Goal: Find specific page/section: Find specific page/section

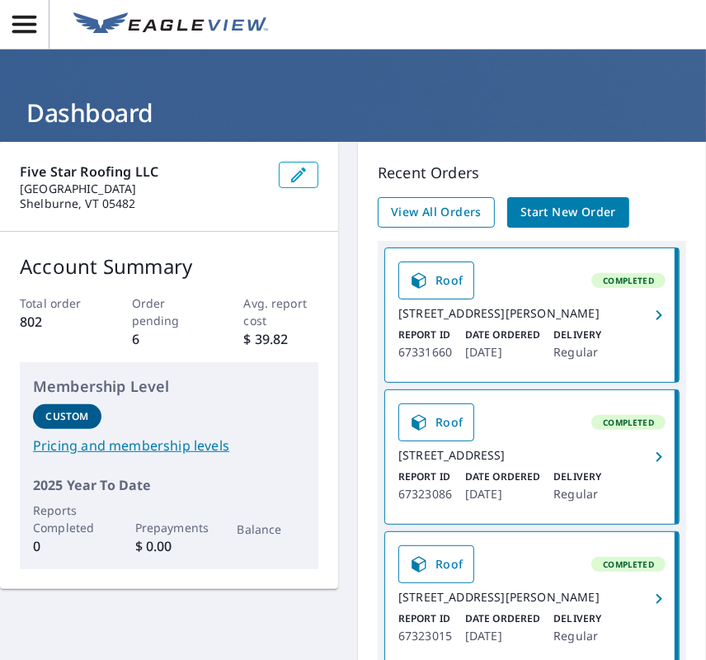
click at [458, 203] on span "View All Orders" at bounding box center [436, 212] width 91 height 21
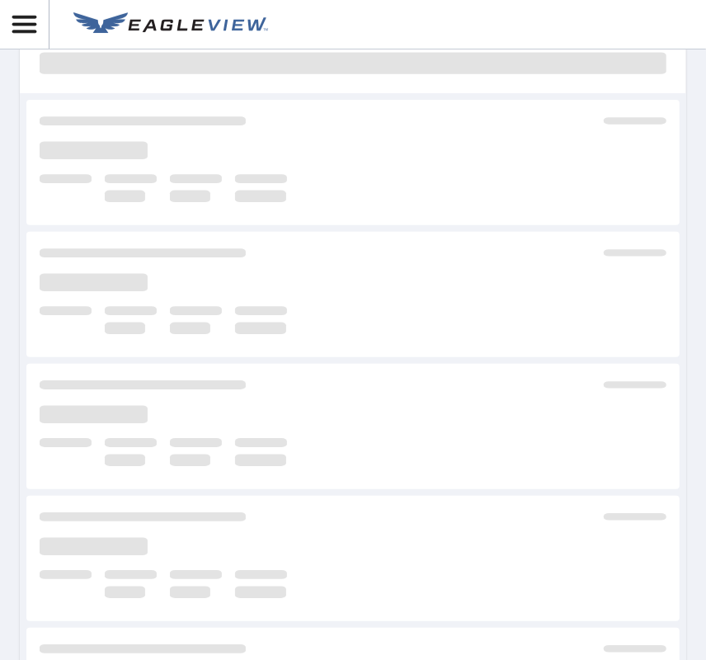
scroll to position [247, 0]
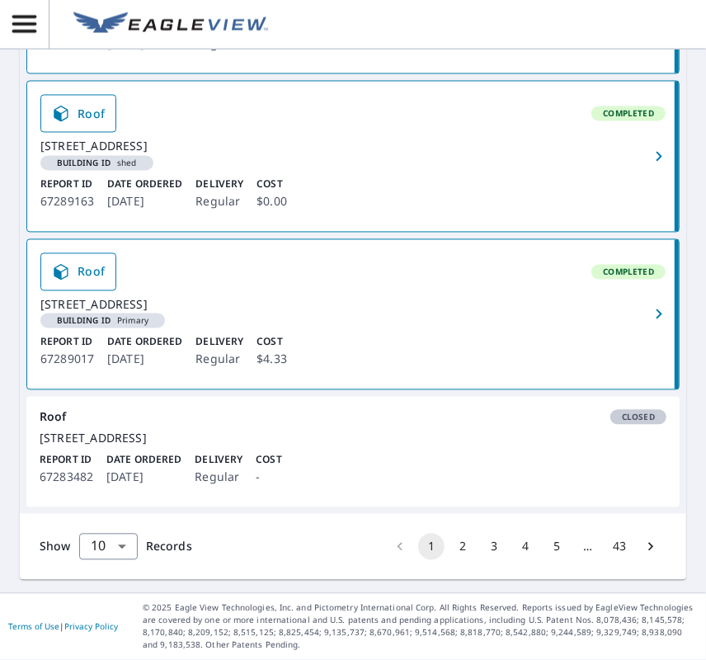
scroll to position [1484, 0]
click at [449, 560] on button "2" at bounding box center [462, 546] width 26 height 26
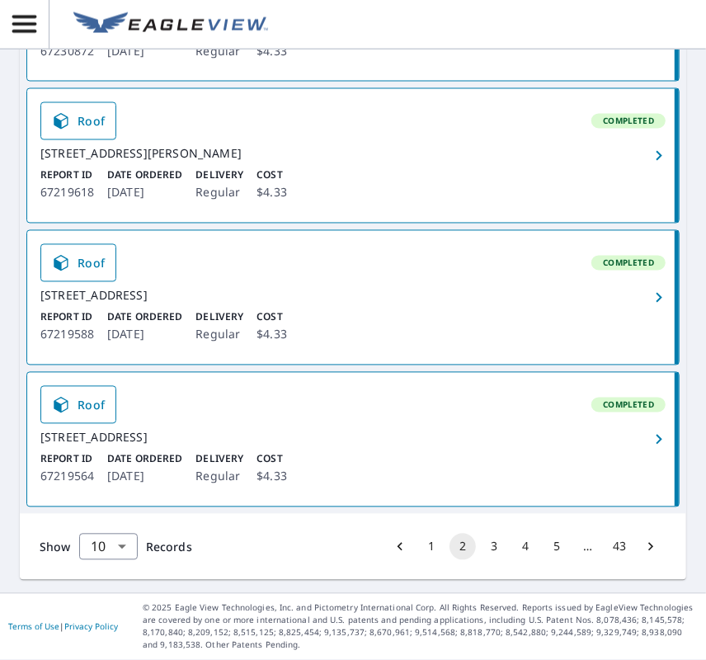
scroll to position [1491, 0]
click at [481, 552] on button "3" at bounding box center [494, 546] width 26 height 26
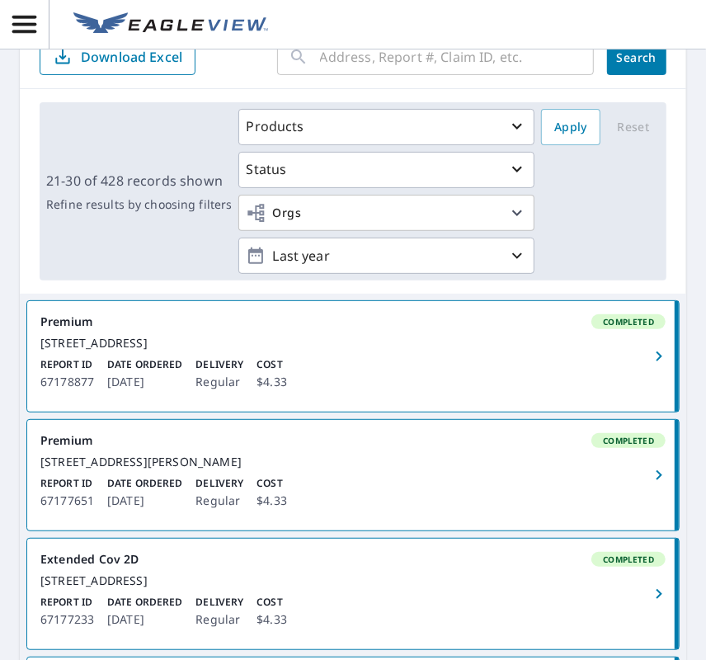
scroll to position [54, 0]
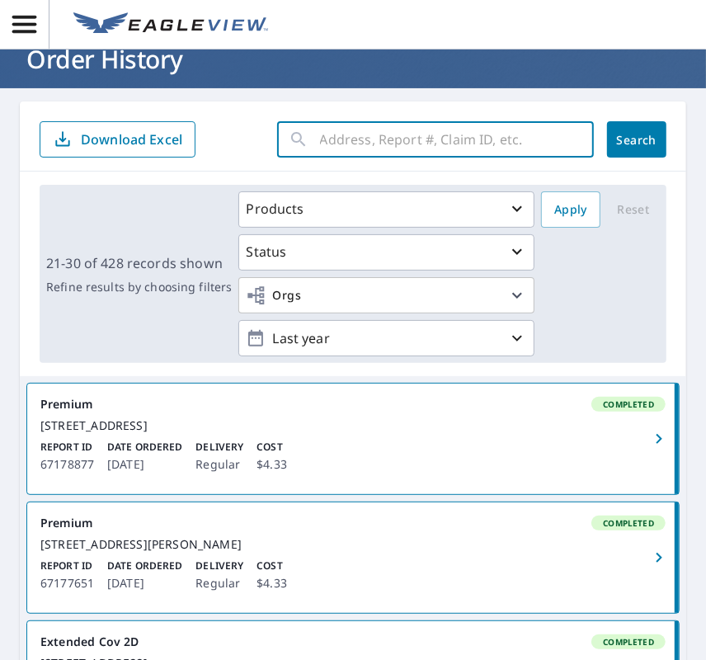
paste input "[STREET_ADDRESS][PERSON_NAME]"
click at [408, 148] on input "text" at bounding box center [457, 139] width 274 height 46
type input "[STREET_ADDRESS][PERSON_NAME]"
click button "Search" at bounding box center [636, 139] width 59 height 36
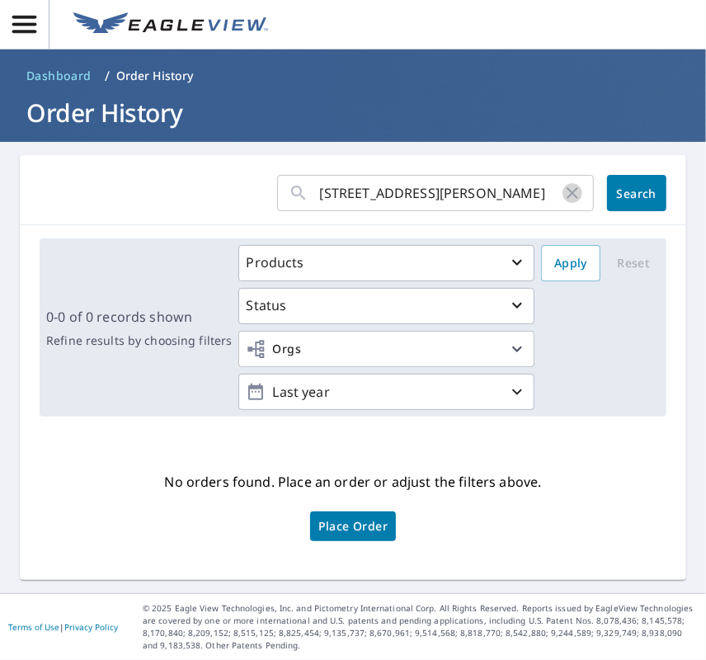
click at [566, 194] on icon "button" at bounding box center [572, 193] width 12 height 12
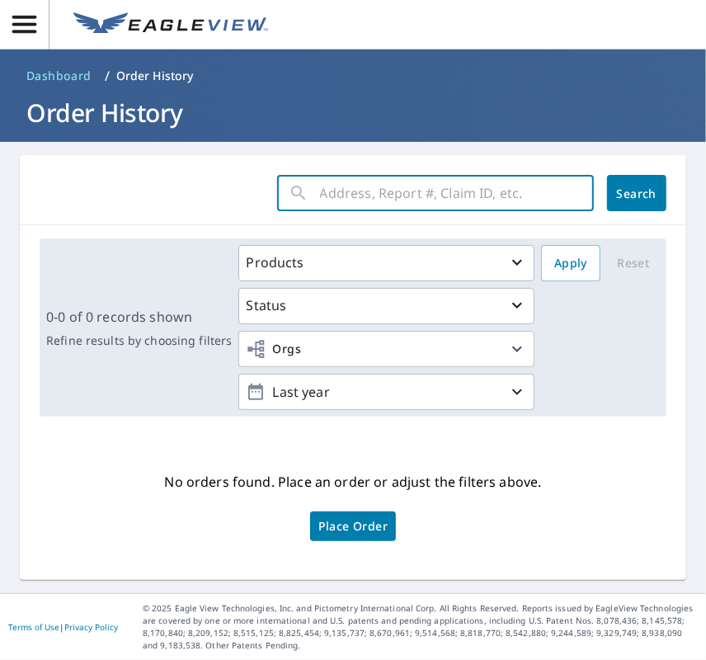
click at [454, 204] on input "text" at bounding box center [457, 193] width 274 height 46
paste input "67322895"
type input "67322895"
click button "Search" at bounding box center [636, 193] width 59 height 36
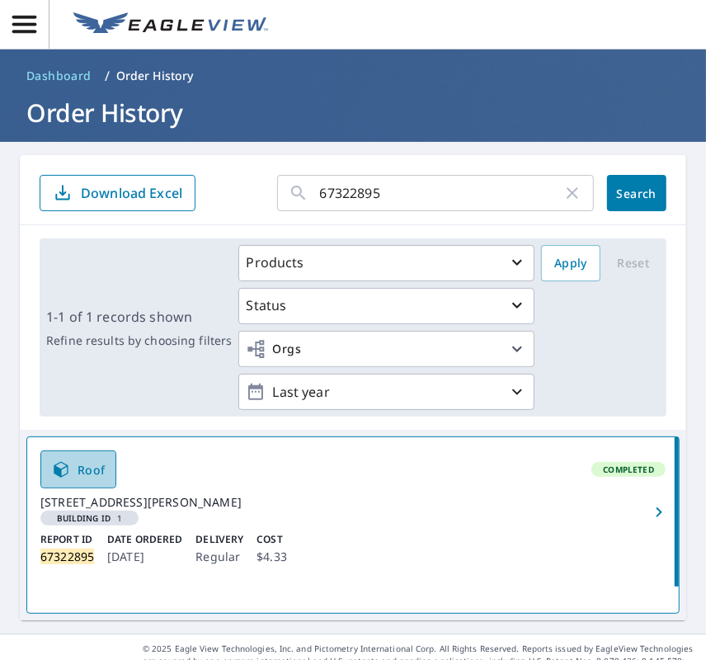
click at [99, 465] on span "Roof" at bounding box center [78, 469] width 54 height 20
